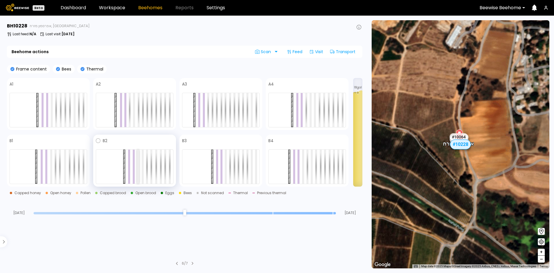
click at [138, 169] on div at bounding box center [138, 166] width 2 height 34
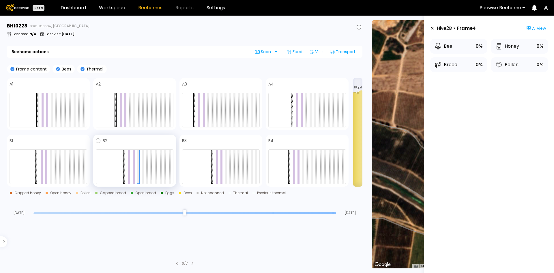
click at [134, 172] on div at bounding box center [134, 166] width 2 height 34
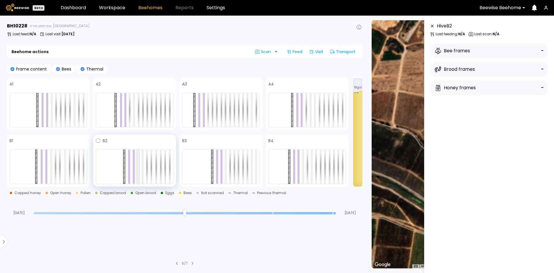
click at [139, 167] on div at bounding box center [138, 166] width 2 height 34
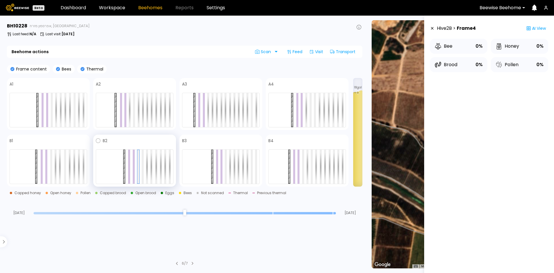
click at [133, 170] on div at bounding box center [134, 166] width 2 height 34
